Goal: Task Accomplishment & Management: Use online tool/utility

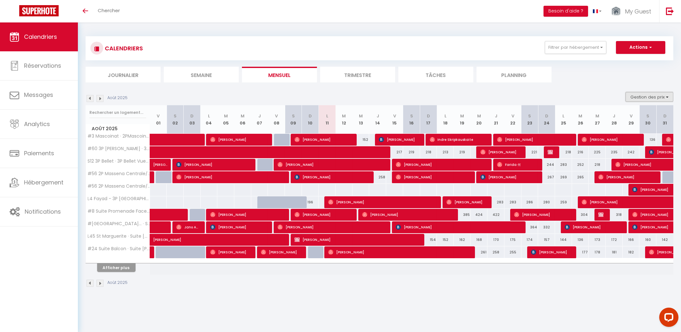
click at [657, 96] on button "Gestion des prix" at bounding box center [649, 97] width 48 height 10
click at [601, 80] on ul "Journalier [GEOGRAPHIC_DATA] Mensuel Trimestre Tâches Planning" at bounding box center [380, 75] width 588 height 16
click at [572, 47] on button "Filtrer par hébergement" at bounding box center [576, 47] width 62 height 13
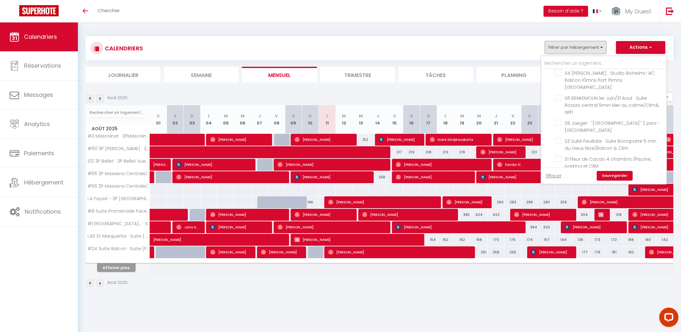
scroll to position [2773, 0]
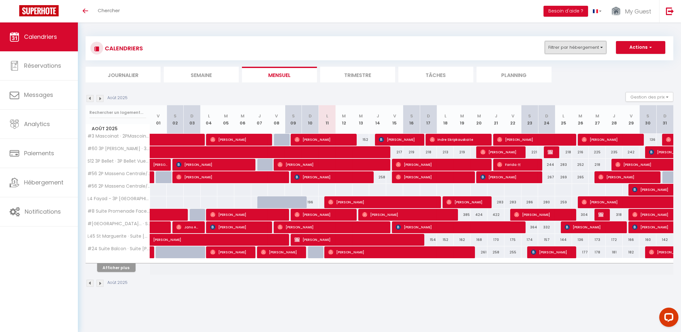
click at [582, 52] on button "Filtrer par hébergement" at bounding box center [576, 47] width 62 height 13
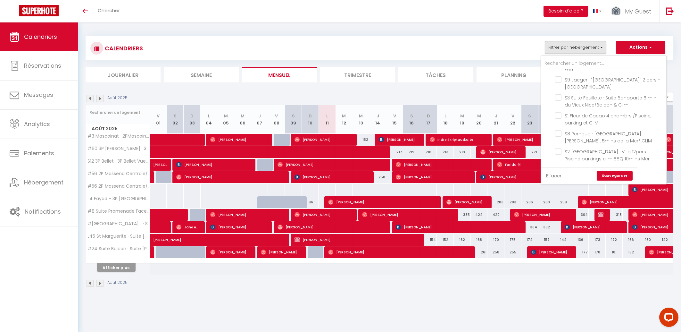
checkbox input "true"
checkbox input "false"
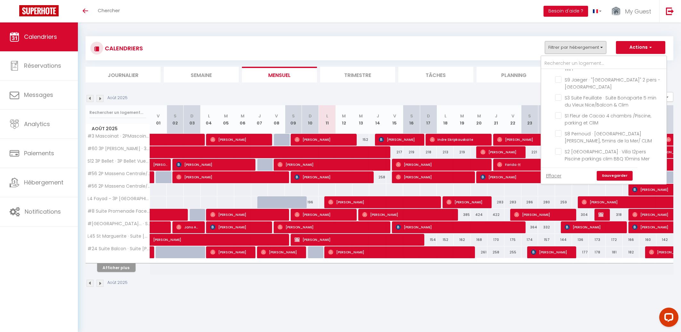
checkbox input "false"
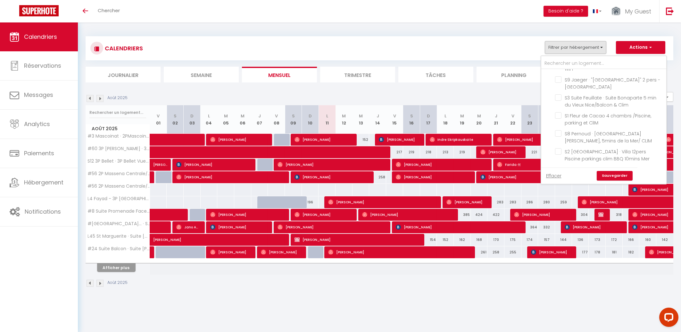
checkbox input "false"
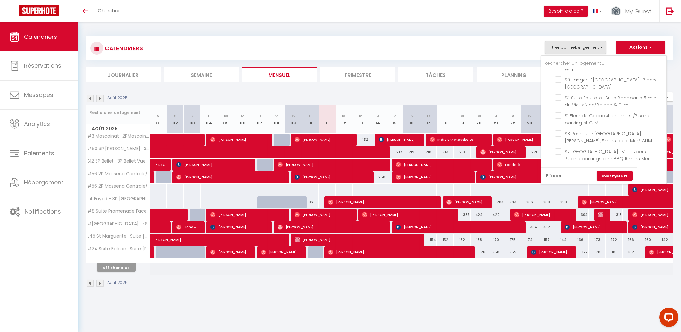
checkbox input "false"
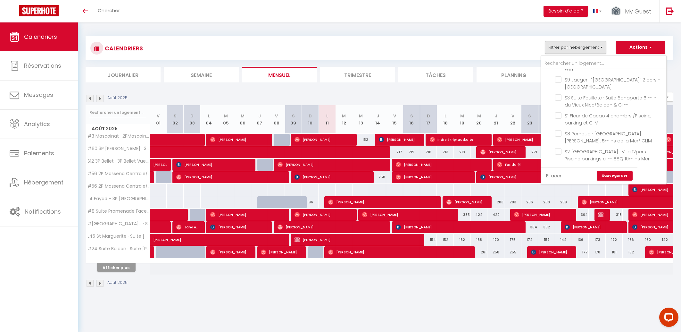
checkbox input "false"
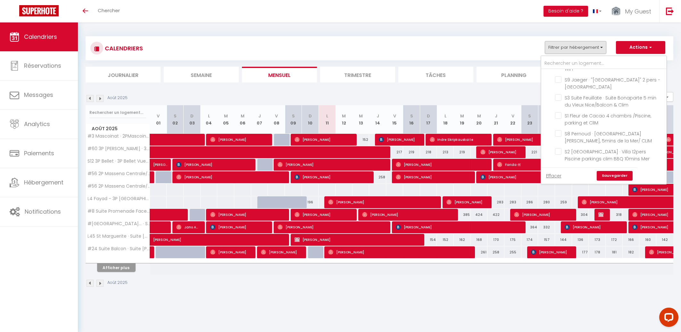
checkbox input "false"
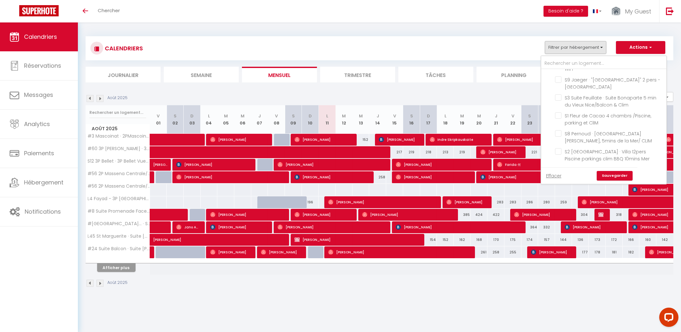
checkbox input "false"
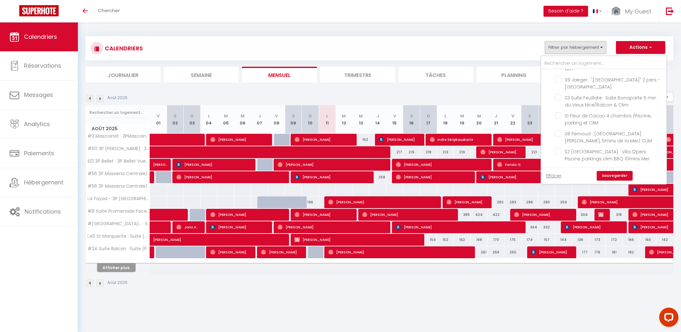
checkbox input "false"
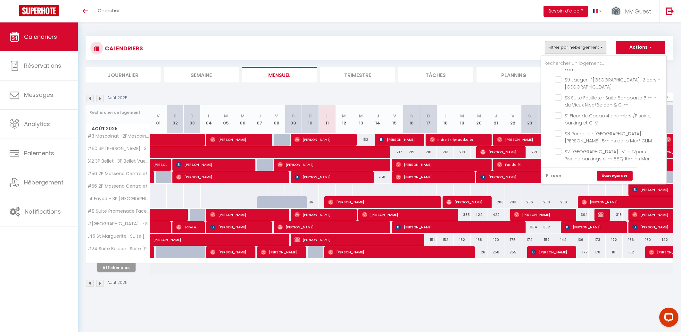
checkbox input "false"
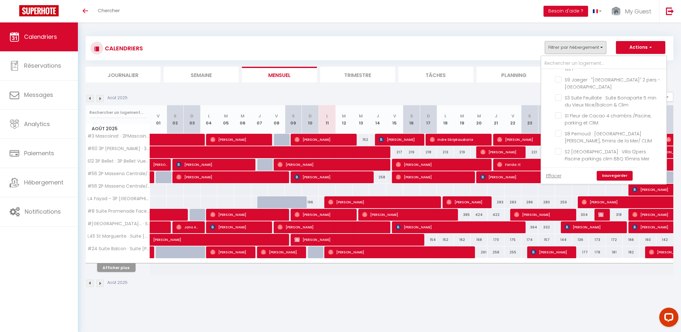
checkbox input "false"
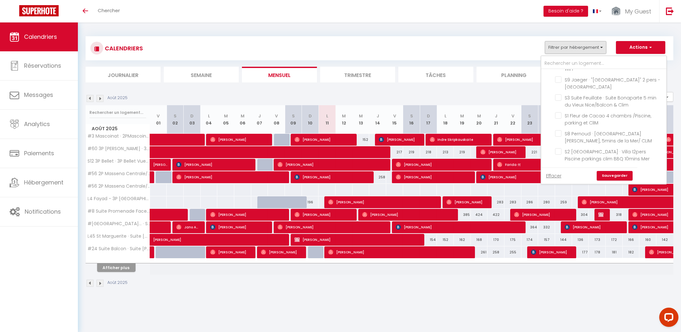
checkbox input "false"
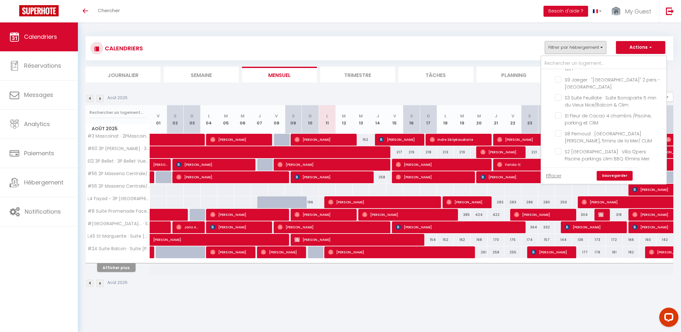
checkbox input "false"
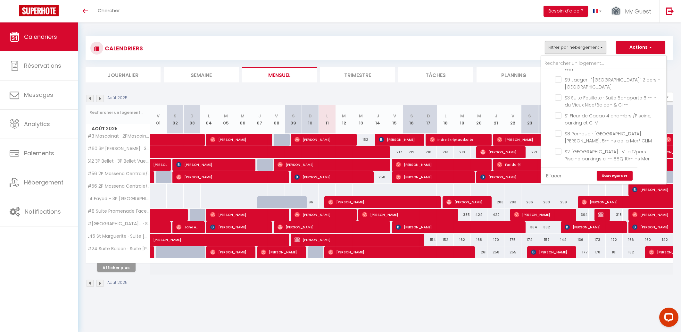
checkbox input "false"
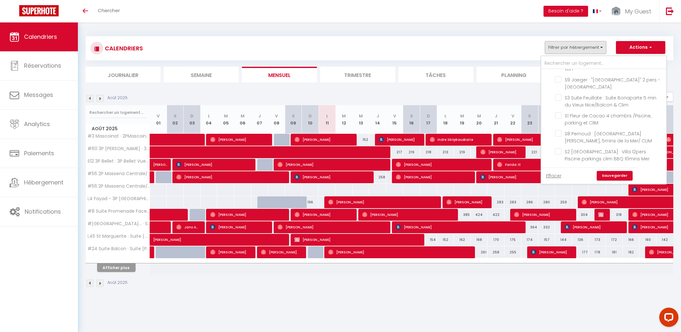
checkbox input "false"
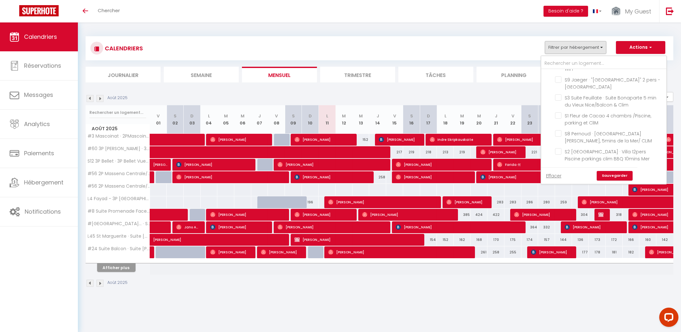
checkbox input "false"
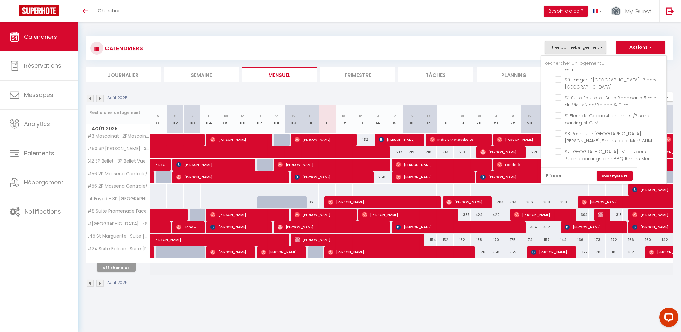
checkbox input "false"
checkbox input "true"
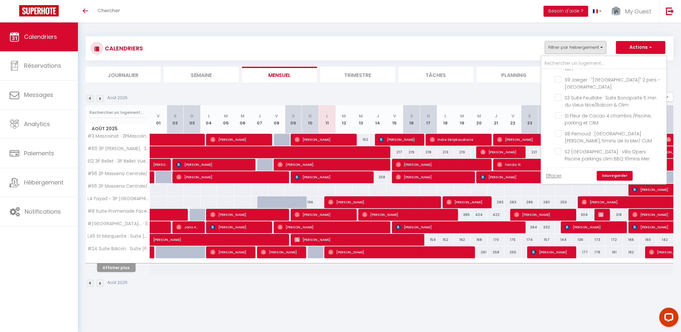
checkbox input "false"
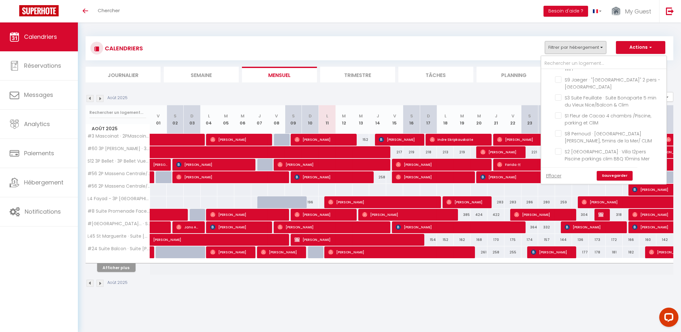
checkbox input "false"
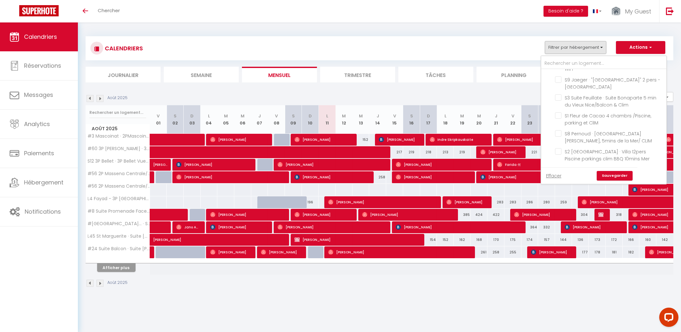
checkbox input "false"
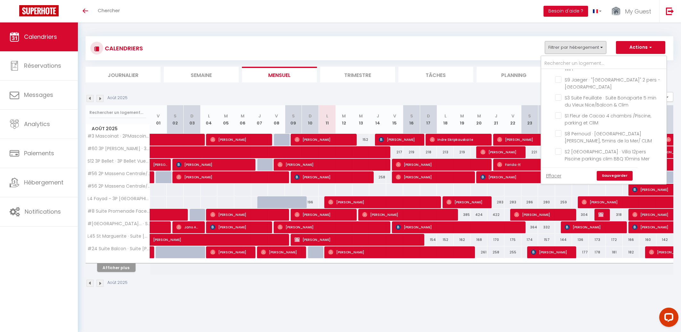
checkbox input "false"
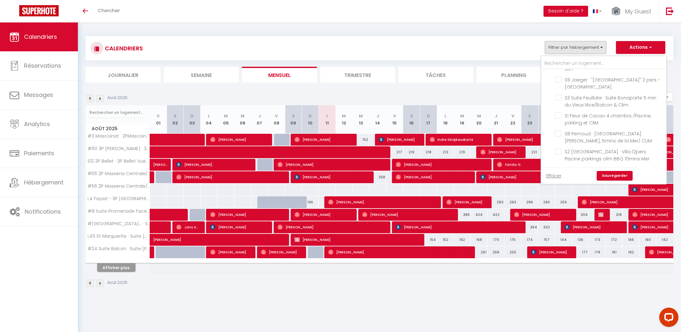
checkbox input "false"
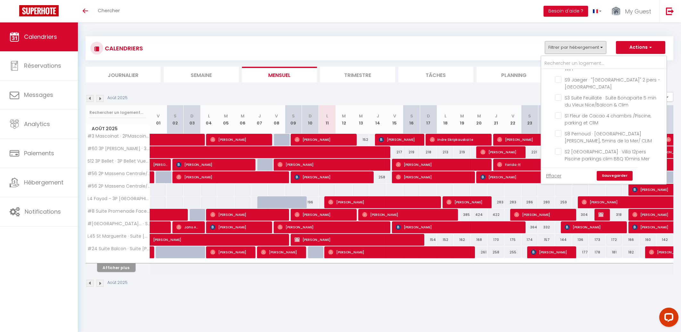
checkbox input "false"
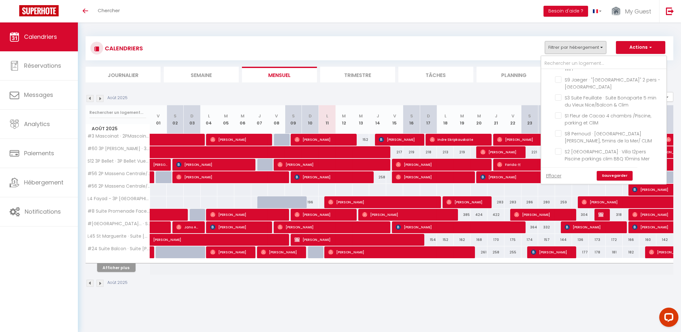
checkbox input "false"
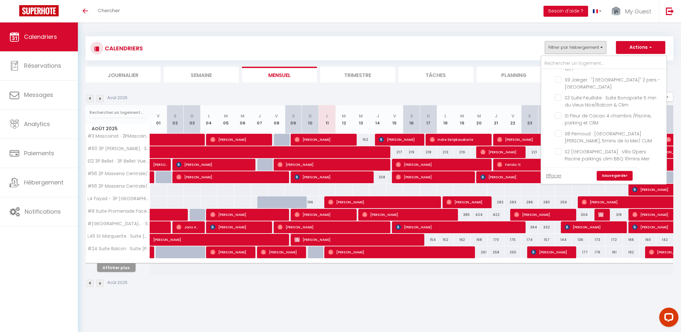
checkbox input "false"
checkbox input "true"
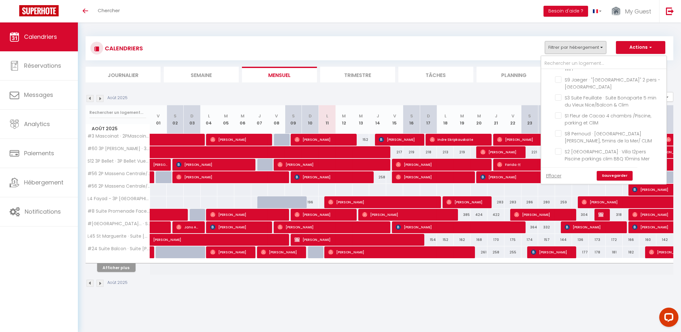
checkbox input "true"
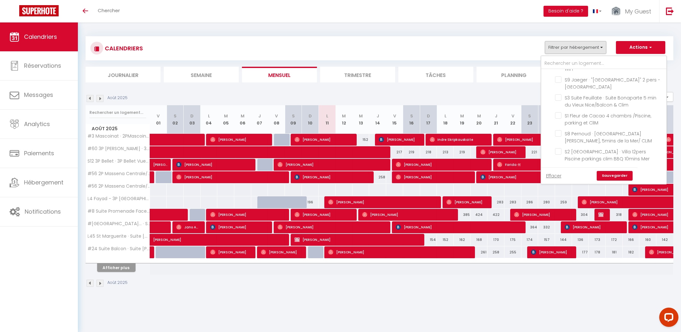
checkbox input "false"
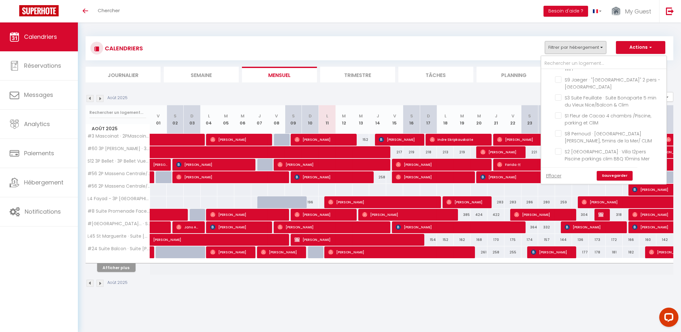
checkbox input "false"
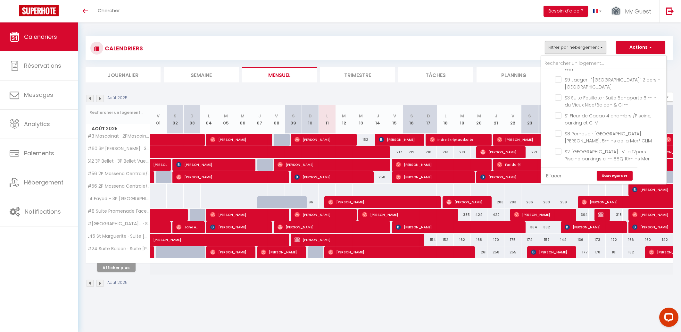
checkbox input "false"
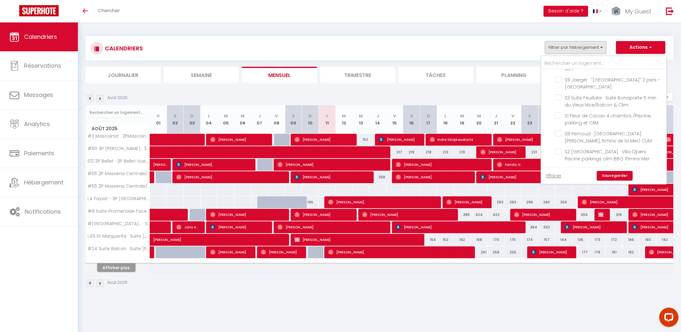
checkbox input "false"
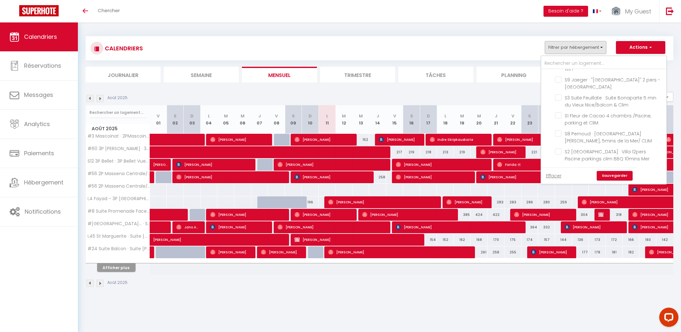
checkbox input "false"
click at [607, 177] on link "Sauvegarder" at bounding box center [615, 176] width 36 height 10
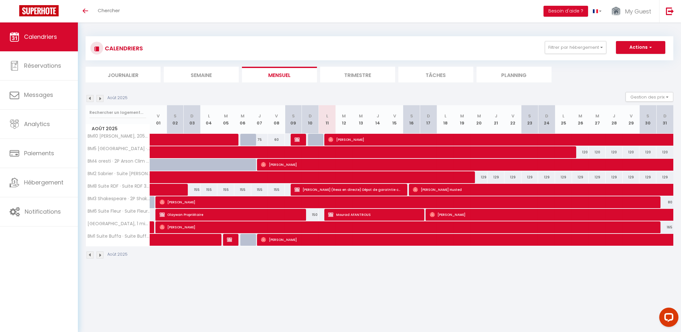
click at [99, 99] on img at bounding box center [99, 98] width 7 height 7
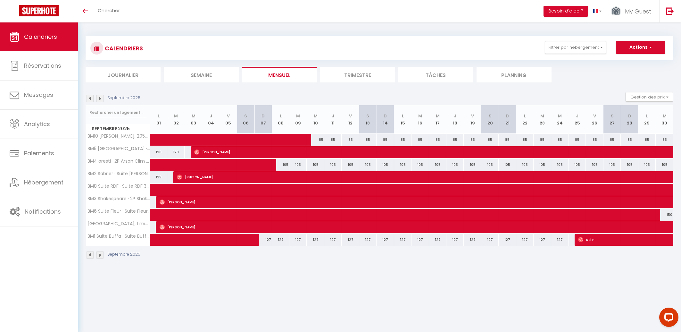
click at [99, 99] on img at bounding box center [99, 98] width 7 height 7
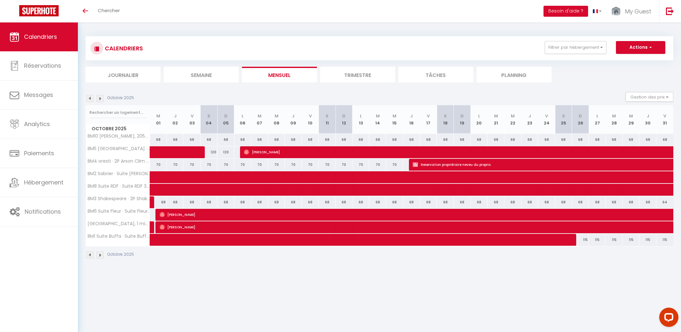
click at [546, 50] on div "Filtrer par hébergement Antibes A8 3P duplex vieil Antibes · 3p duplex cœur vie…" at bounding box center [549, 47] width 18 height 13
click at [558, 52] on button "Filtrer par hébergement" at bounding box center [576, 47] width 62 height 13
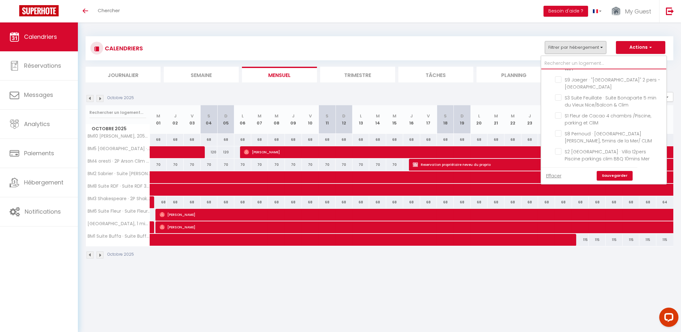
click at [557, 64] on input "text" at bounding box center [603, 64] width 125 height 12
type input "S"
checkbox input "false"
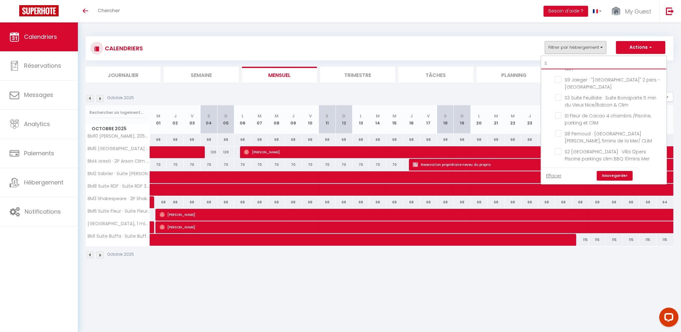
checkbox input "false"
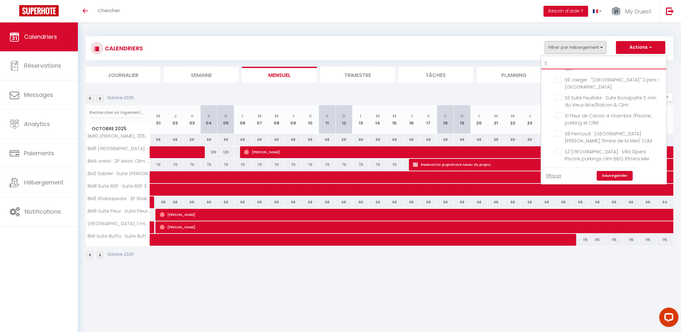
checkbox input "false"
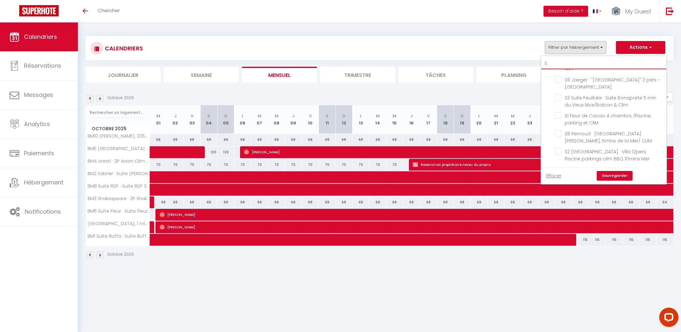
checkbox input "false"
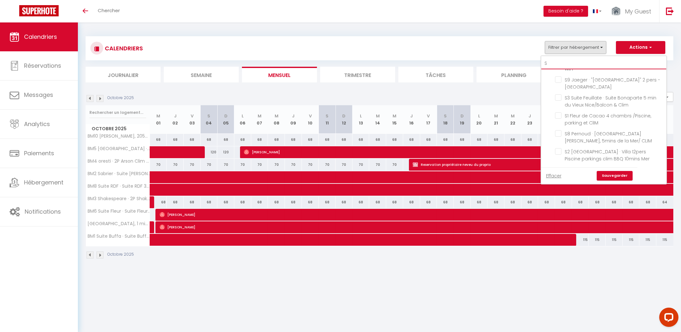
checkbox input "false"
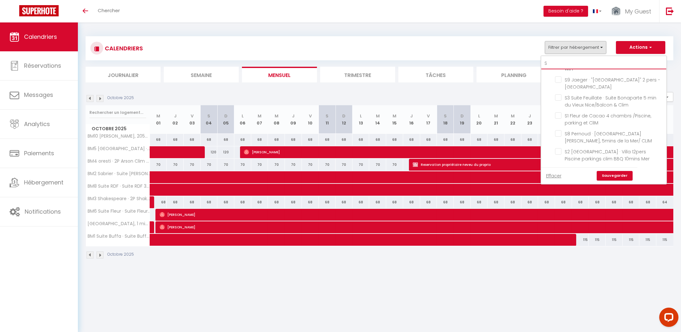
checkbox input "false"
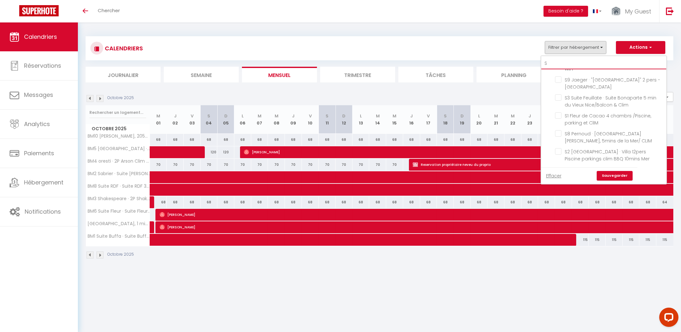
checkbox input "false"
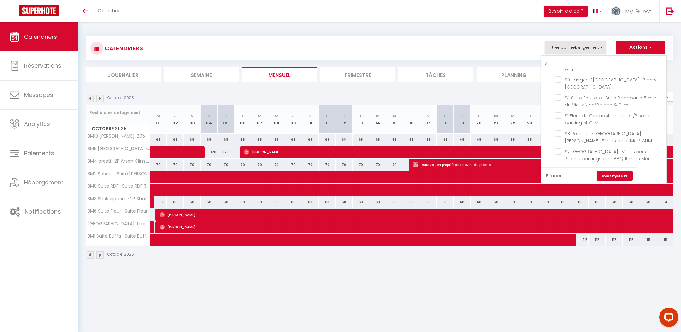
checkbox input "false"
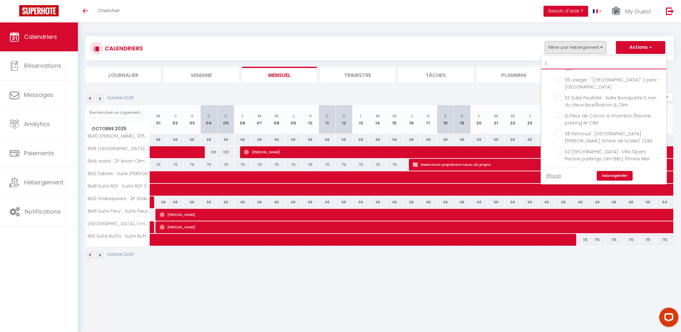
checkbox input "false"
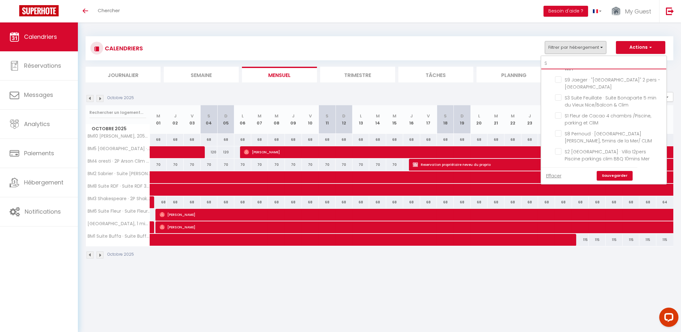
checkbox input "false"
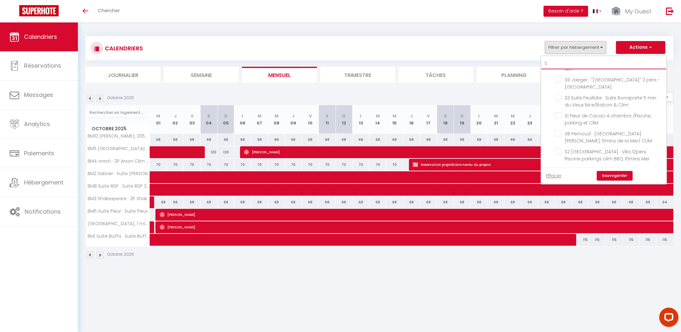
checkbox input "false"
click at [560, 15] on input "S11 Cosy Libé · 2 Pièces cosy place - Balcony" at bounding box center [609, 11] width 109 height 6
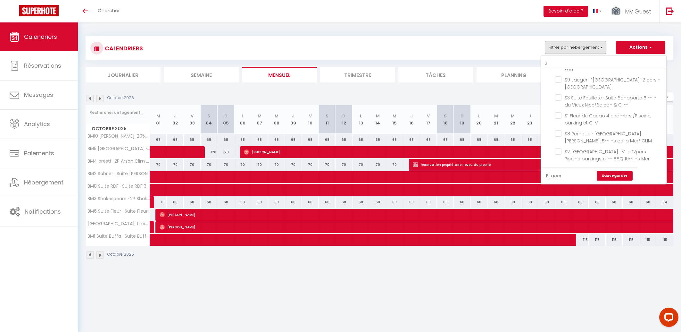
scroll to position [2562, 0]
drag, startPoint x: 586, startPoint y: 64, endPoint x: 474, endPoint y: 69, distance: 111.6
click at [541, 69] on input "S" at bounding box center [603, 64] width 125 height 12
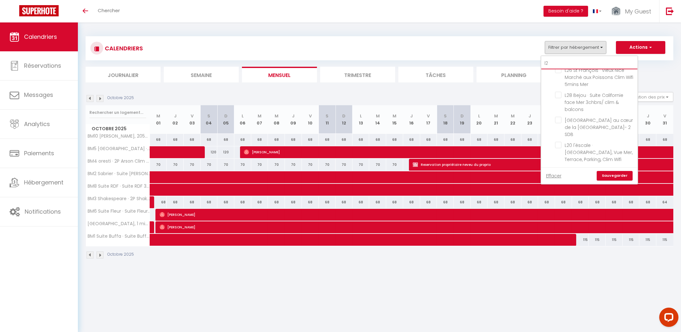
scroll to position [0, 0]
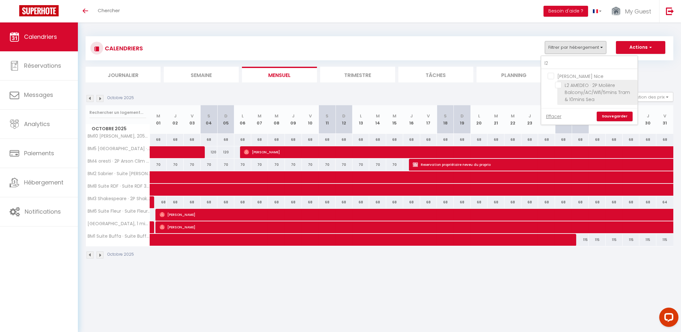
click at [561, 86] on input "L2 AMEDEO · 2P Molière Balcony/AC/Wifi/5mins Tram & 10mins Sea" at bounding box center [595, 85] width 80 height 6
click at [603, 117] on link "Sauvegarder" at bounding box center [615, 116] width 36 height 10
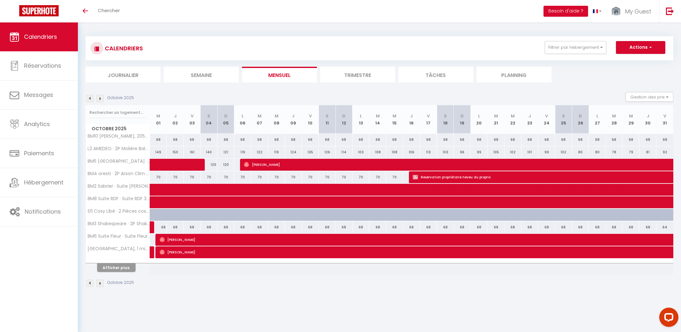
click at [88, 97] on img at bounding box center [90, 98] width 7 height 7
